Goal: Navigation & Orientation: Understand site structure

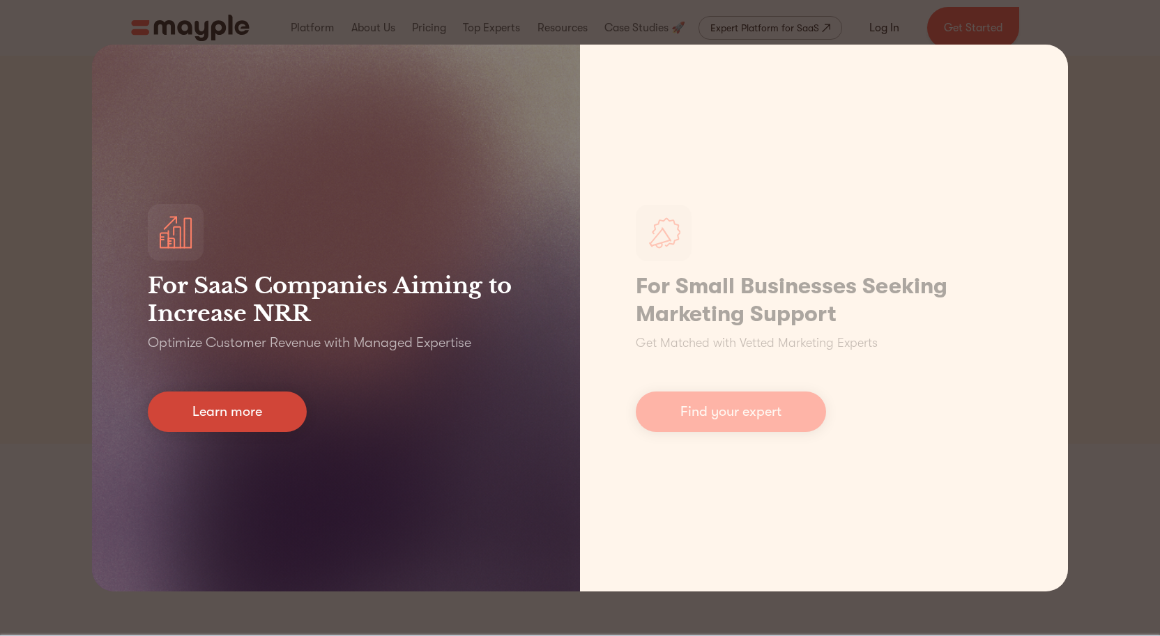
click at [270, 418] on link "Learn more" at bounding box center [227, 412] width 159 height 40
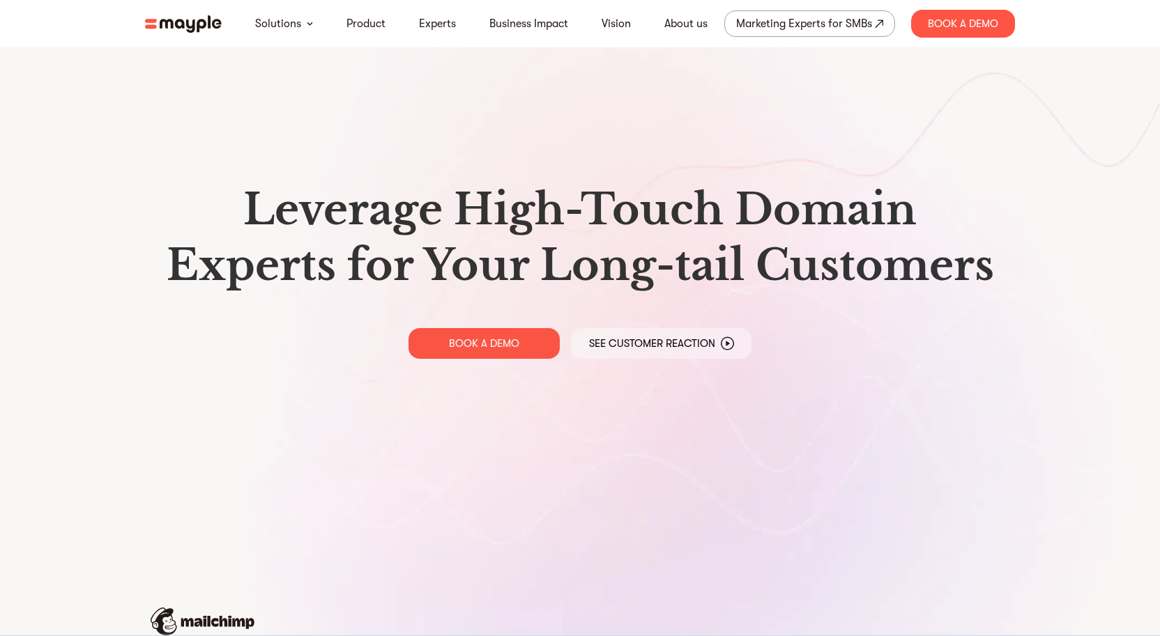
click at [199, 23] on img at bounding box center [183, 23] width 77 height 17
click at [191, 22] on img at bounding box center [183, 23] width 77 height 17
click at [616, 29] on link "Vision" at bounding box center [616, 23] width 29 height 17
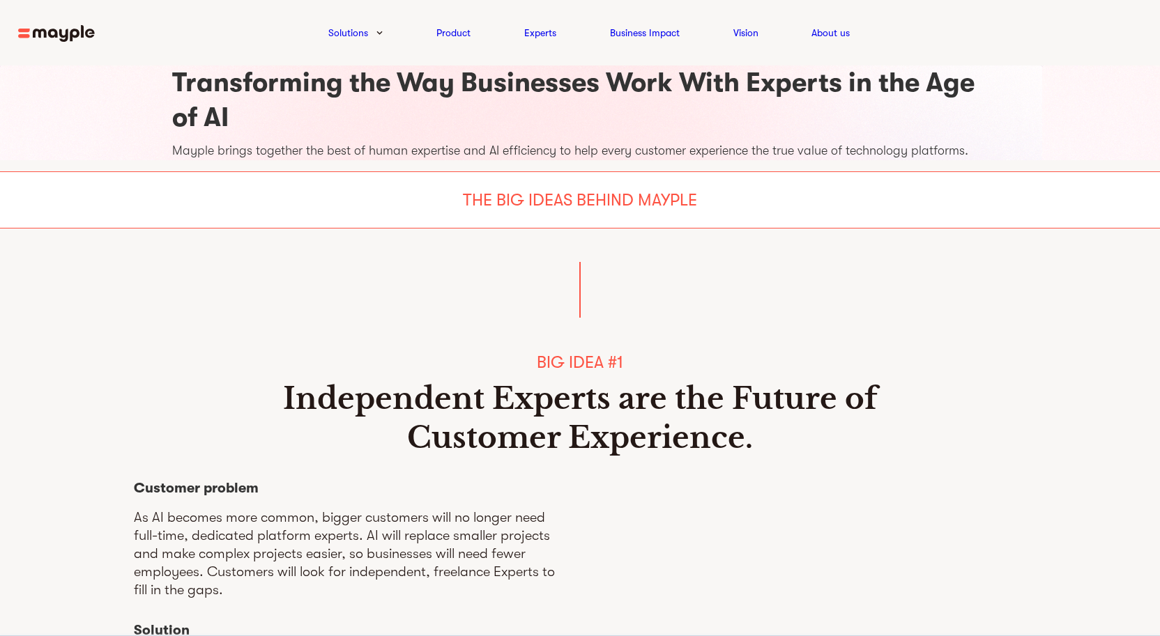
click at [89, 36] on img at bounding box center [56, 33] width 77 height 17
